Goal: Find specific page/section: Find specific page/section

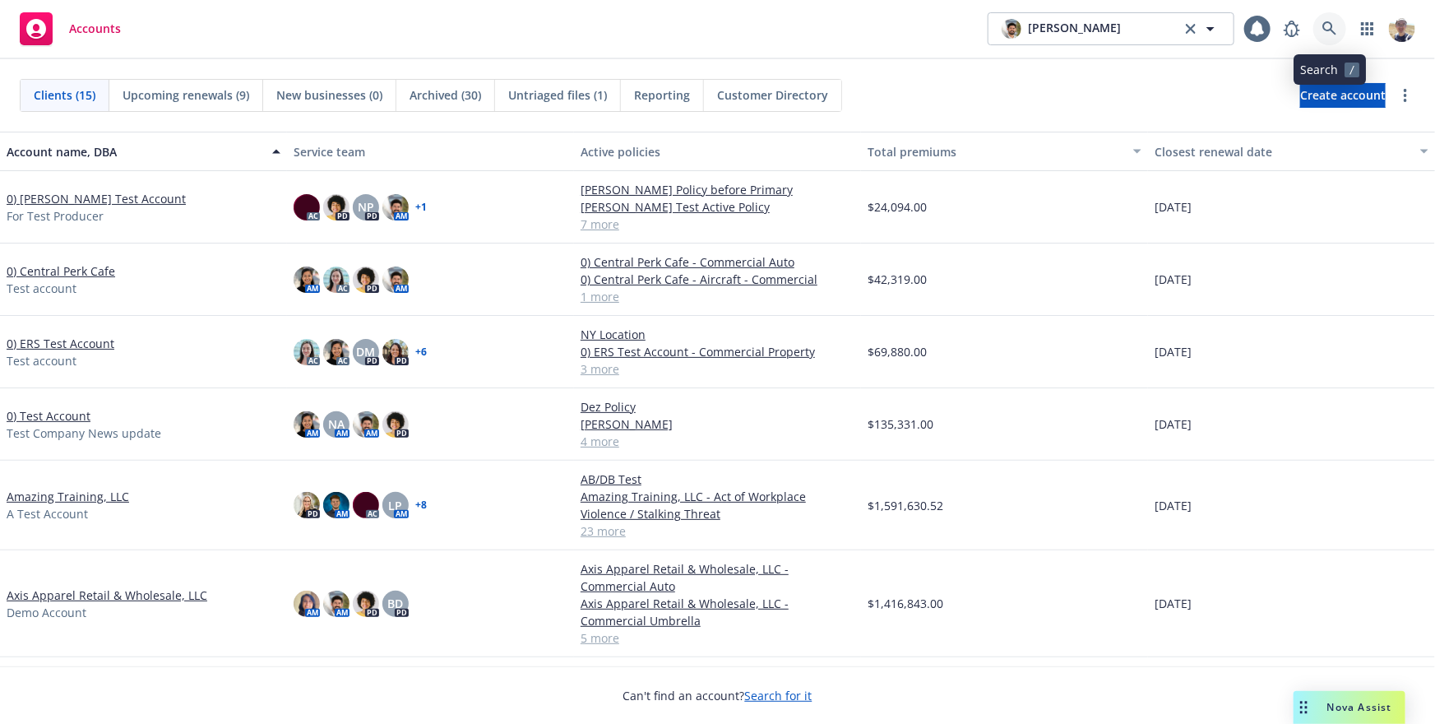
click at [1330, 20] on link at bounding box center [1330, 28] width 33 height 33
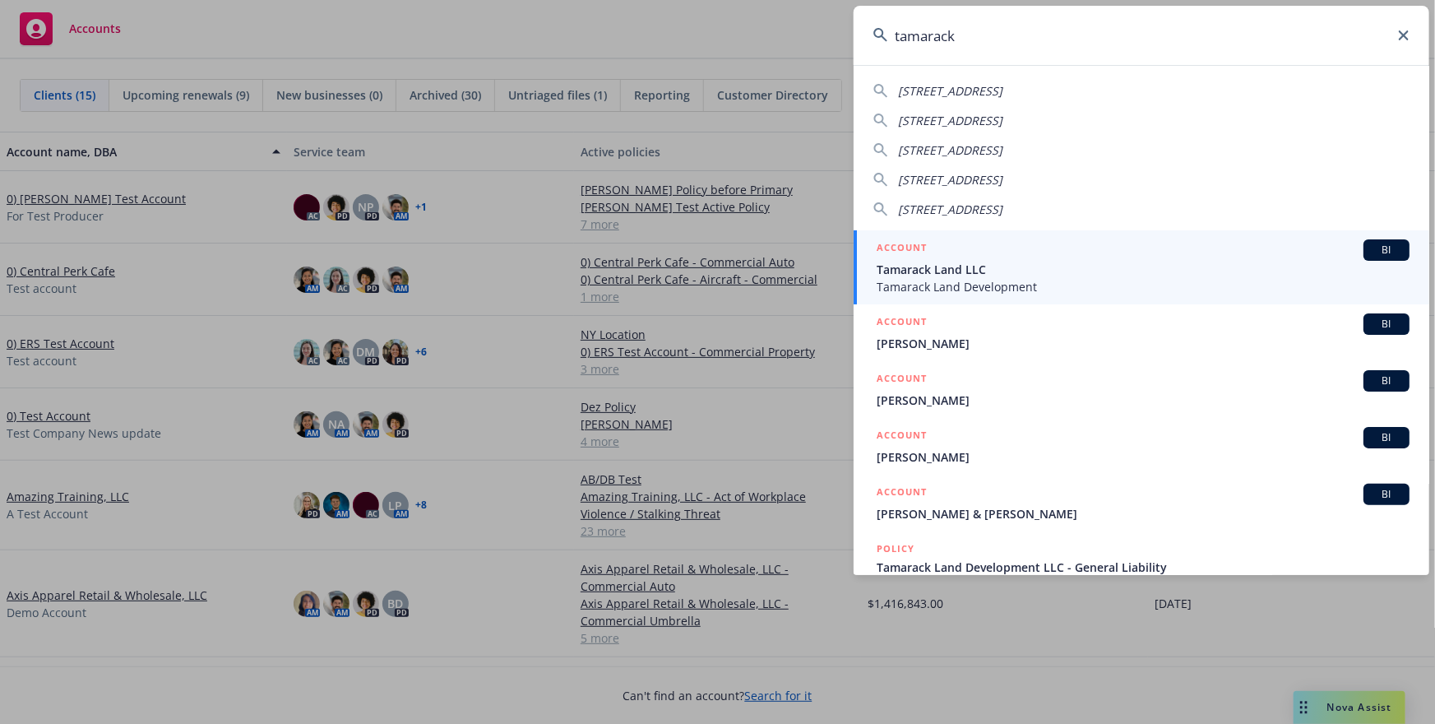
type input "tamarack"
click at [1060, 274] on span "Tamarack Land LLC" at bounding box center [1143, 269] width 533 height 17
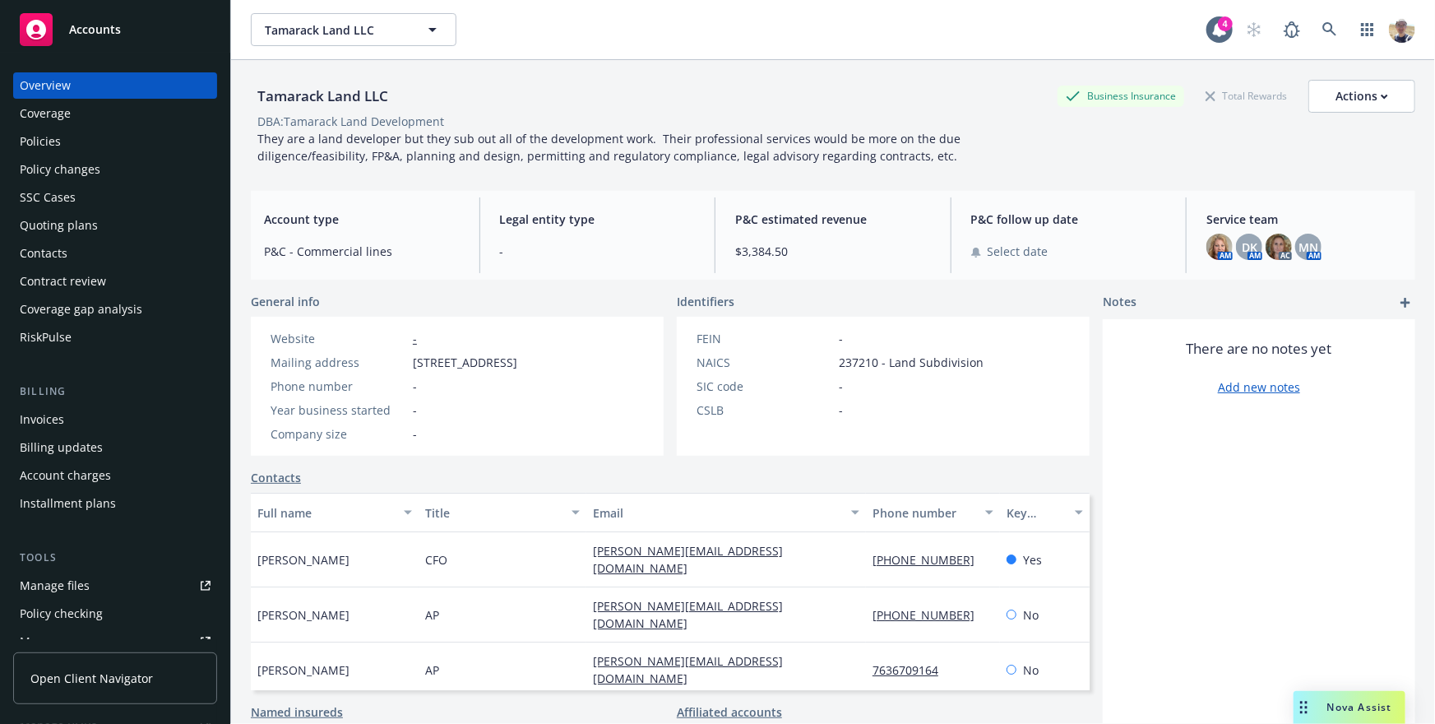
click at [79, 694] on link "Open Client Navigator" at bounding box center [115, 678] width 204 height 52
click at [516, 165] on div "Tamarack Land LLC Business Insurance Total Rewards Actions DBA: Tamarack Land D…" at bounding box center [833, 119] width 1165 height 118
click at [118, 679] on span "Open Client Navigator" at bounding box center [91, 678] width 123 height 17
click at [1326, 30] on icon at bounding box center [1330, 29] width 15 height 15
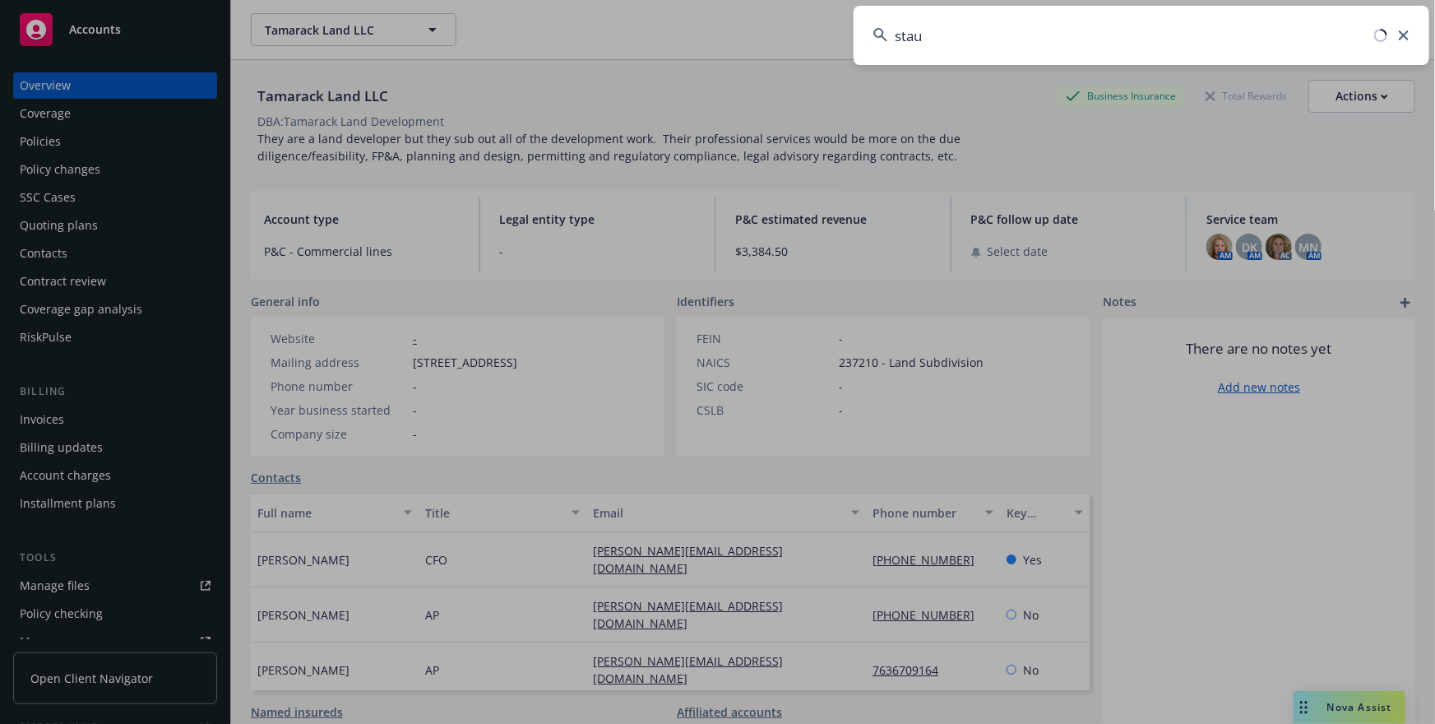
type input "staub"
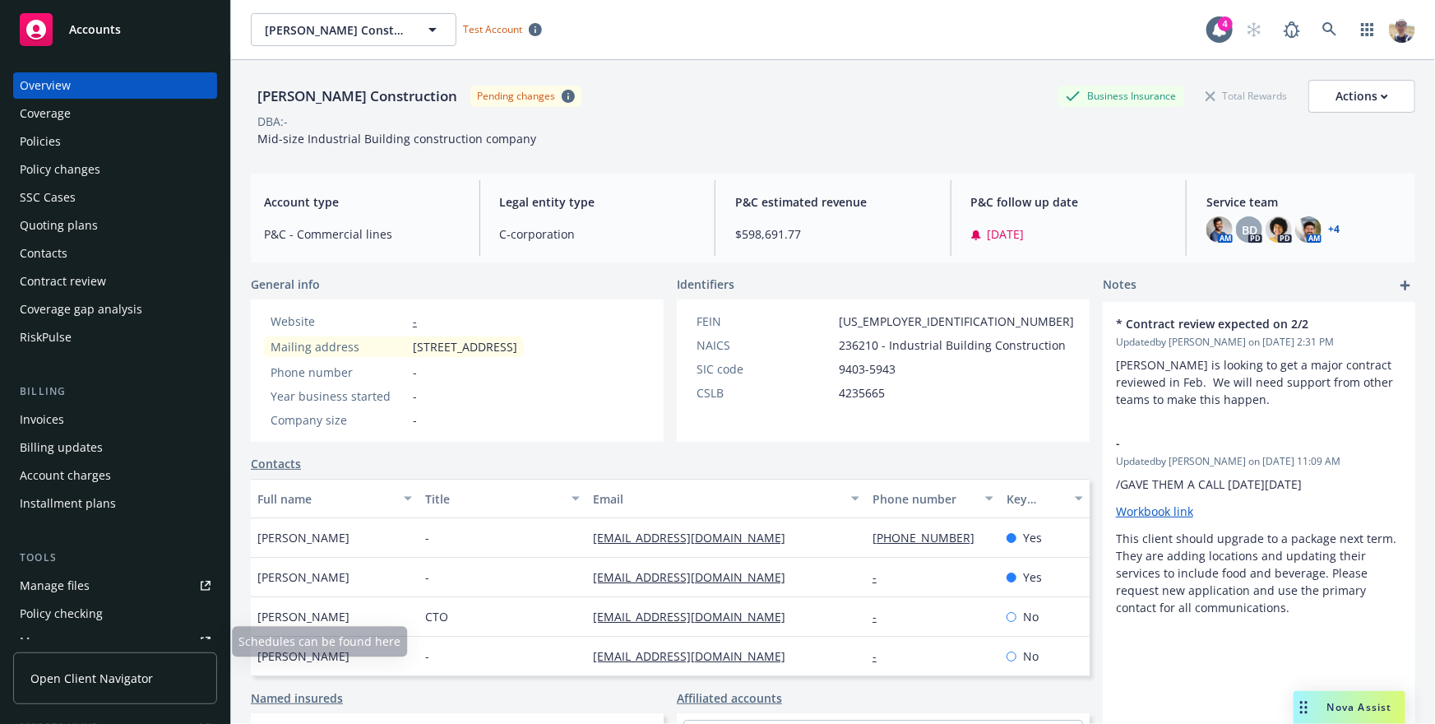
click at [163, 673] on link "Open Client Navigator" at bounding box center [115, 678] width 204 height 52
click at [1333, 33] on icon at bounding box center [1330, 29] width 15 height 15
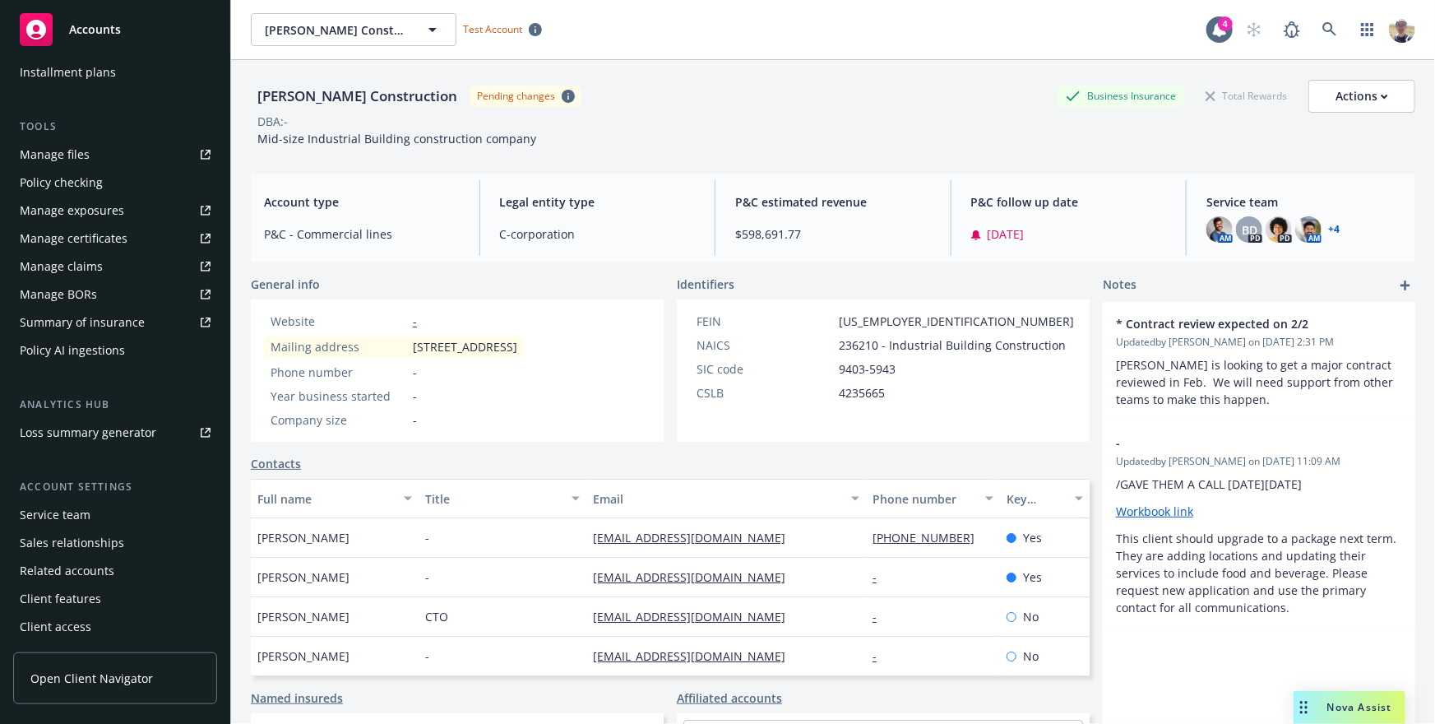
click at [94, 508] on div "Service team" at bounding box center [115, 515] width 191 height 26
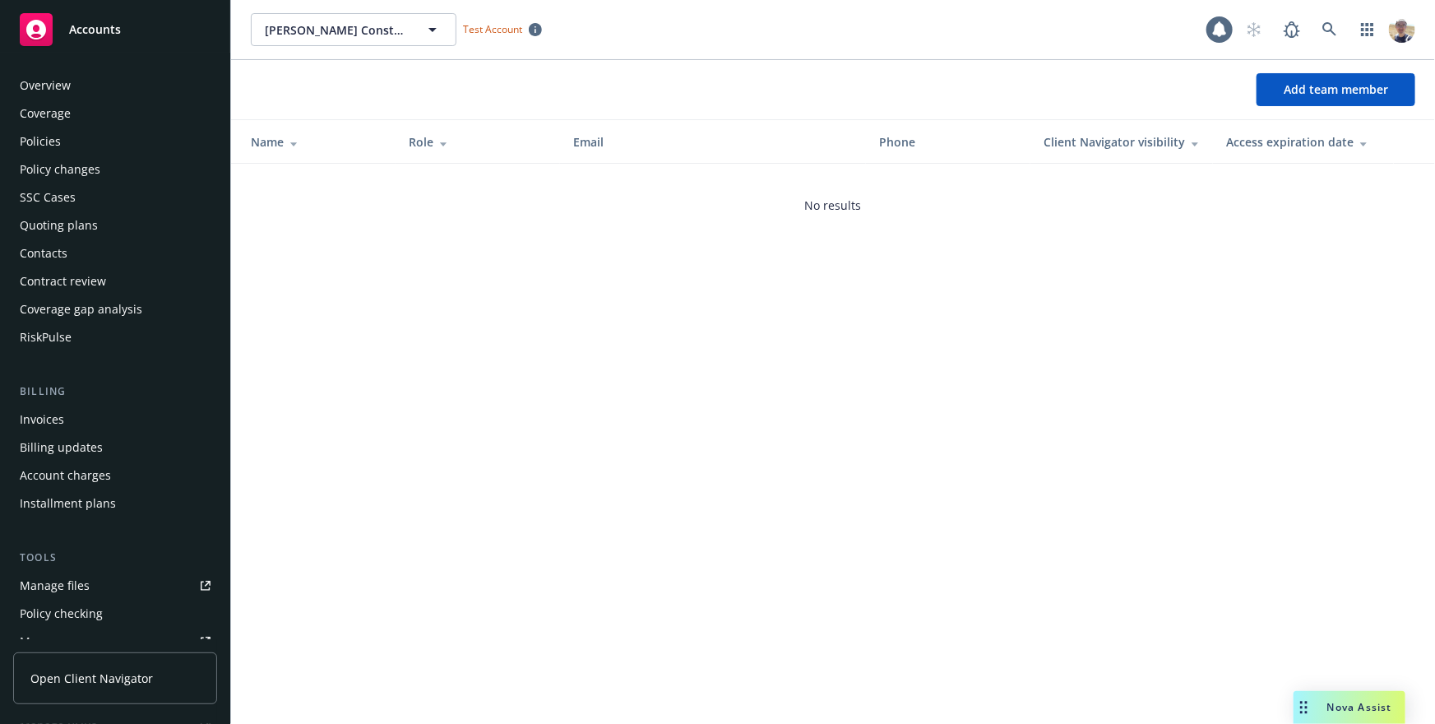
scroll to position [431, 0]
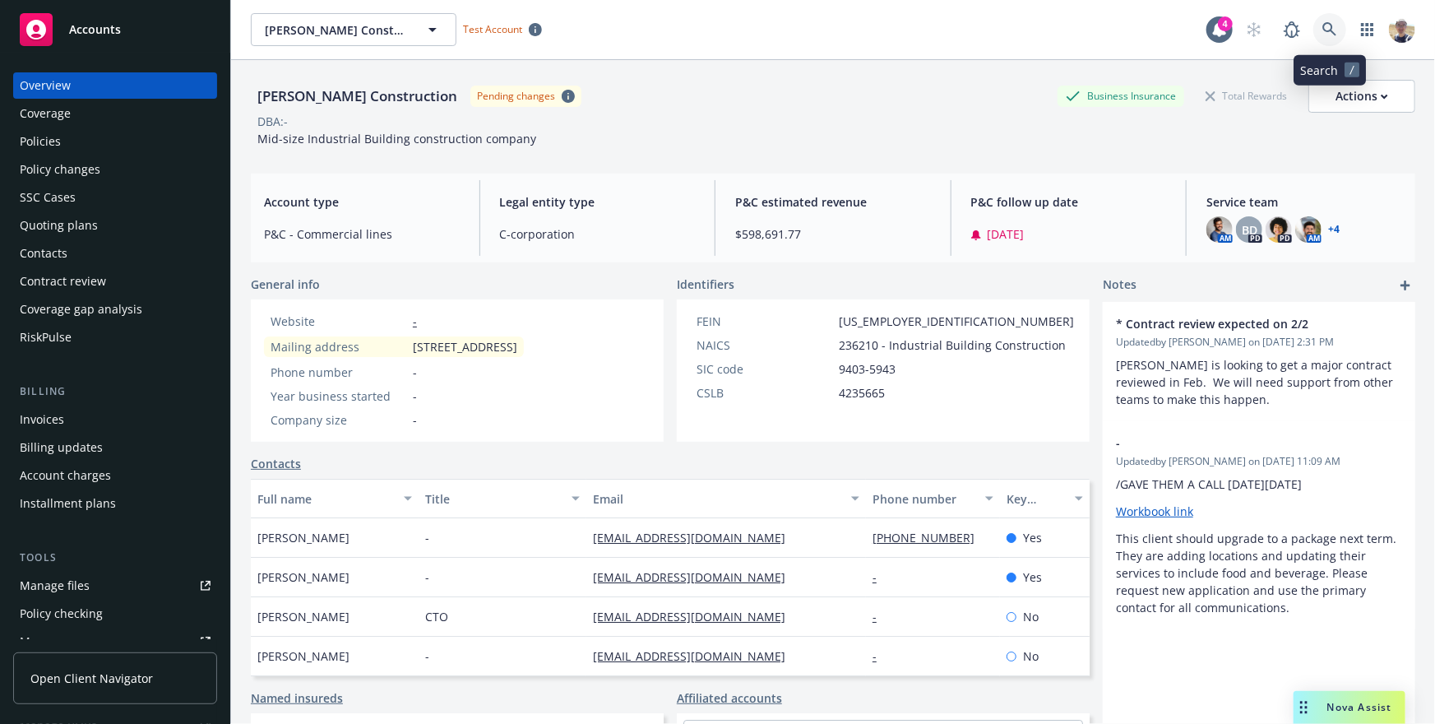
click at [1329, 38] on link at bounding box center [1330, 29] width 33 height 33
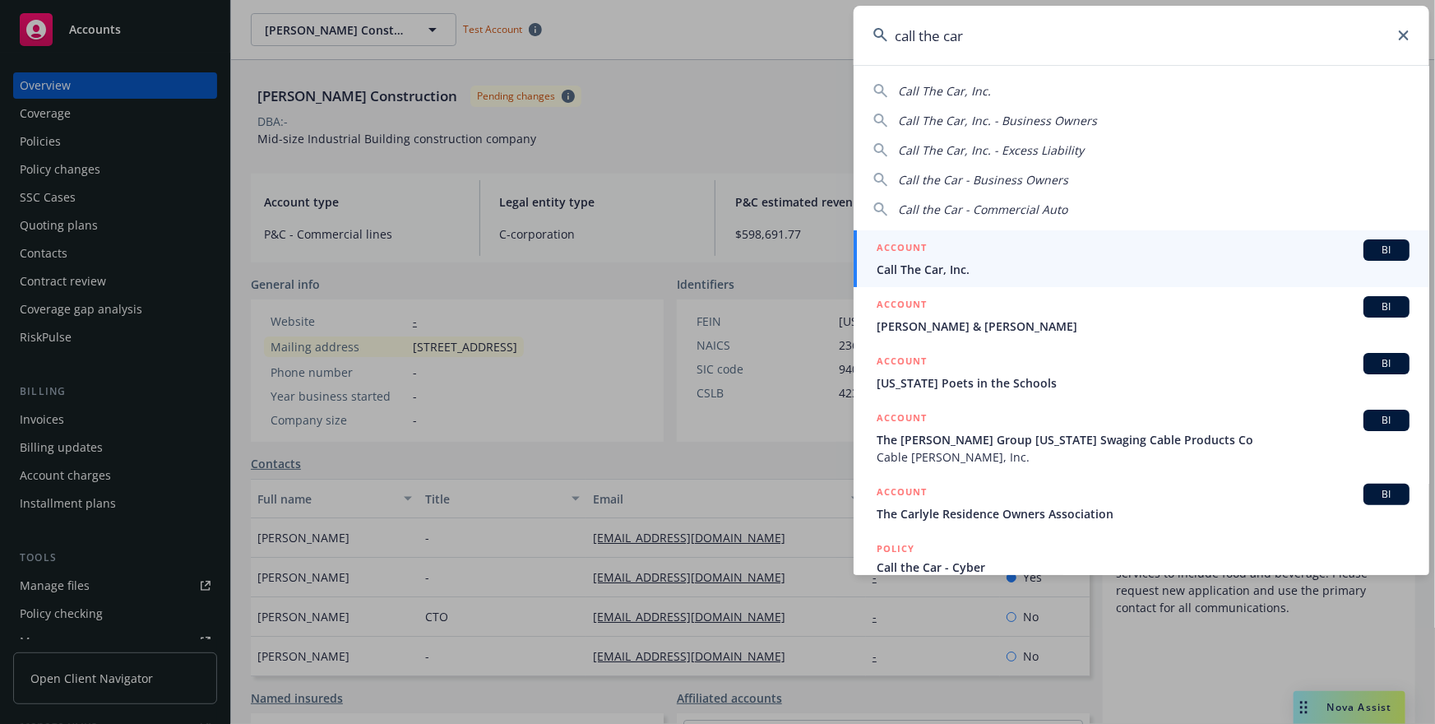
type input "call the car"
click at [1053, 258] on div "ACCOUNT BI" at bounding box center [1143, 249] width 533 height 21
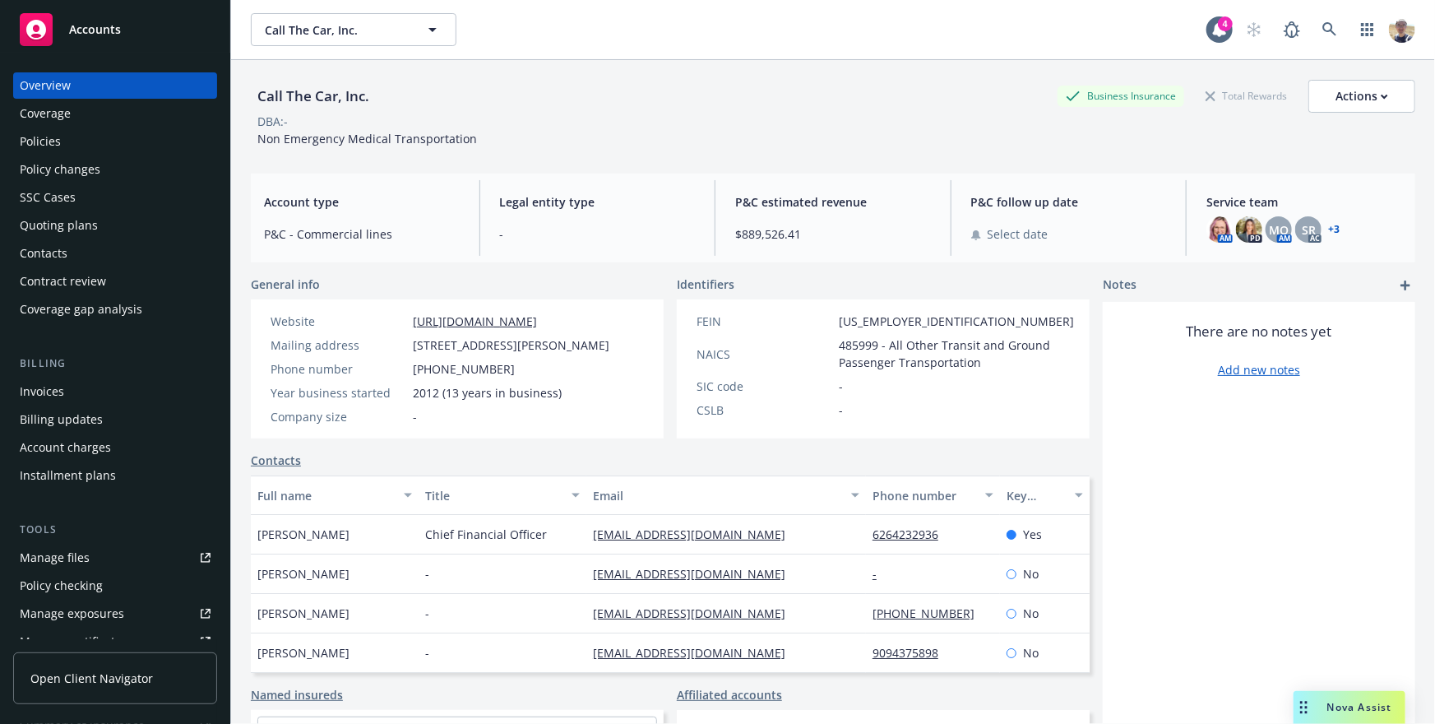
click at [90, 693] on link "Open Client Navigator" at bounding box center [115, 678] width 204 height 52
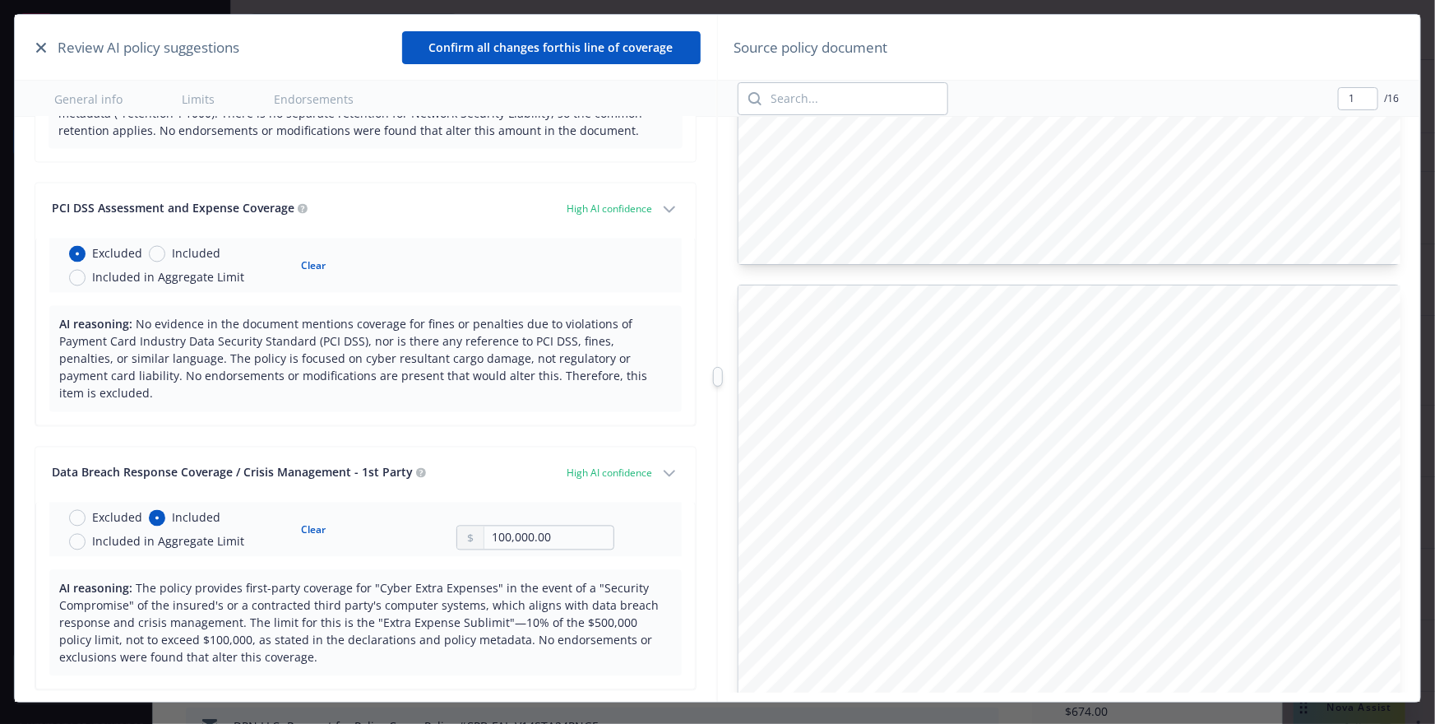
type input "2"
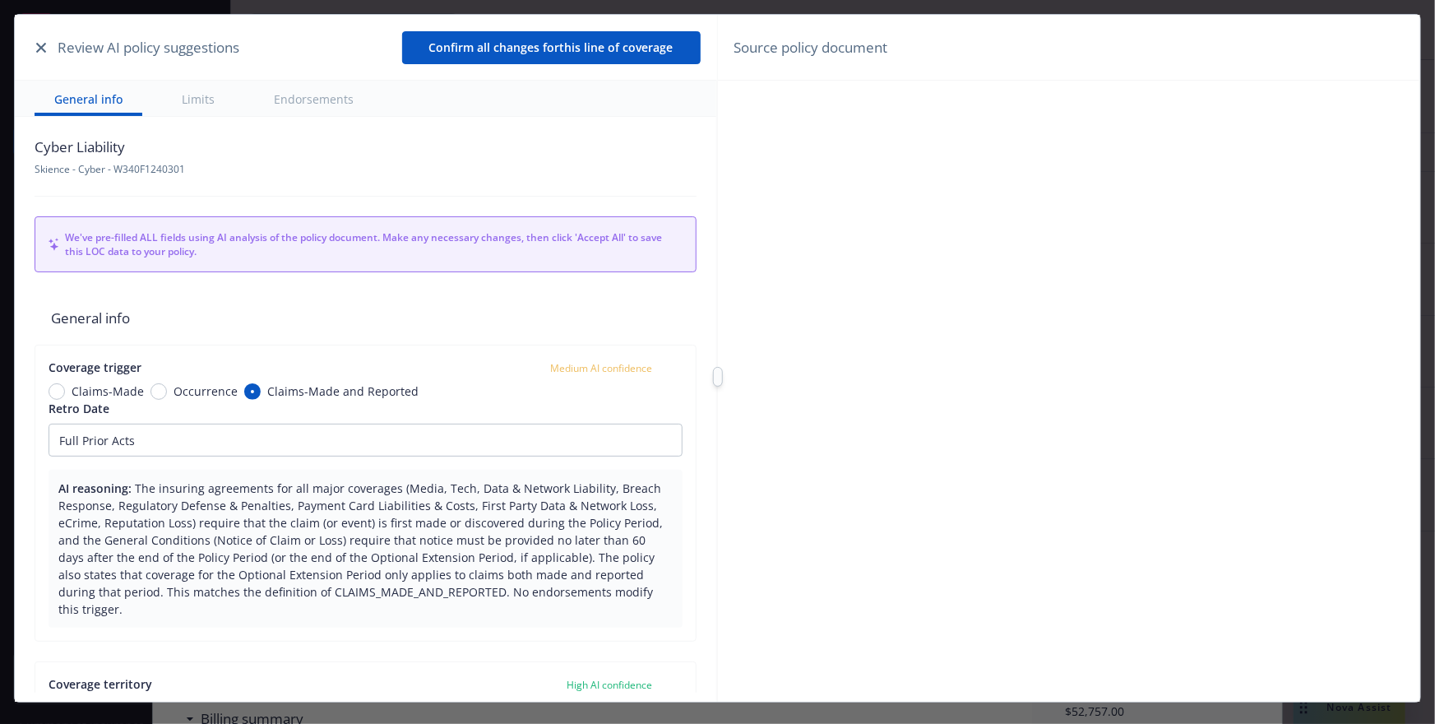
type textarea "x"
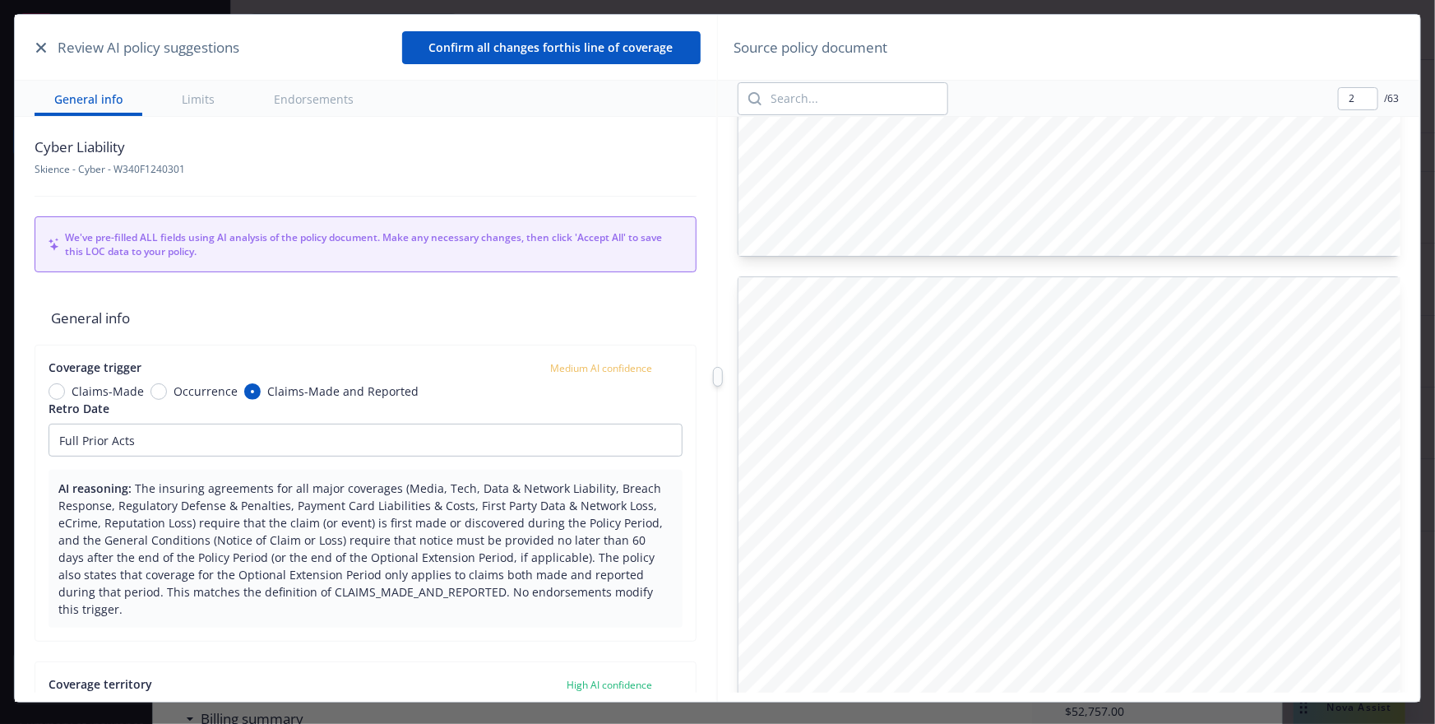
type input "3"
